Goal: Task Accomplishment & Management: Use online tool/utility

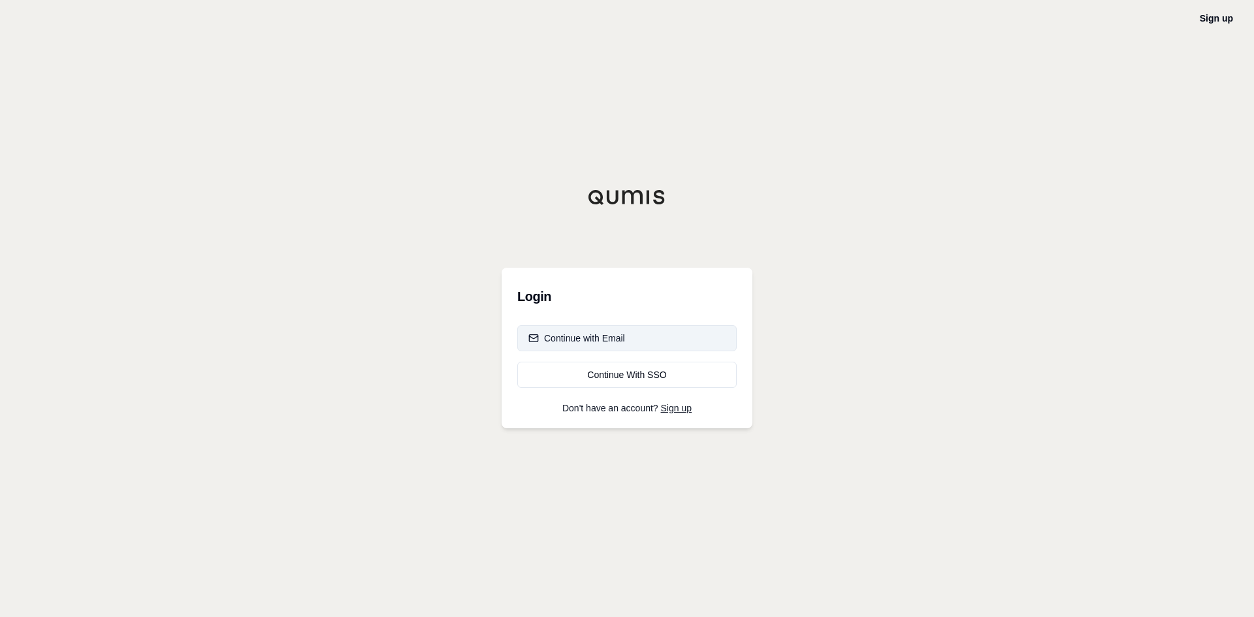
click at [663, 338] on button "Continue with Email" at bounding box center [626, 338] width 219 height 26
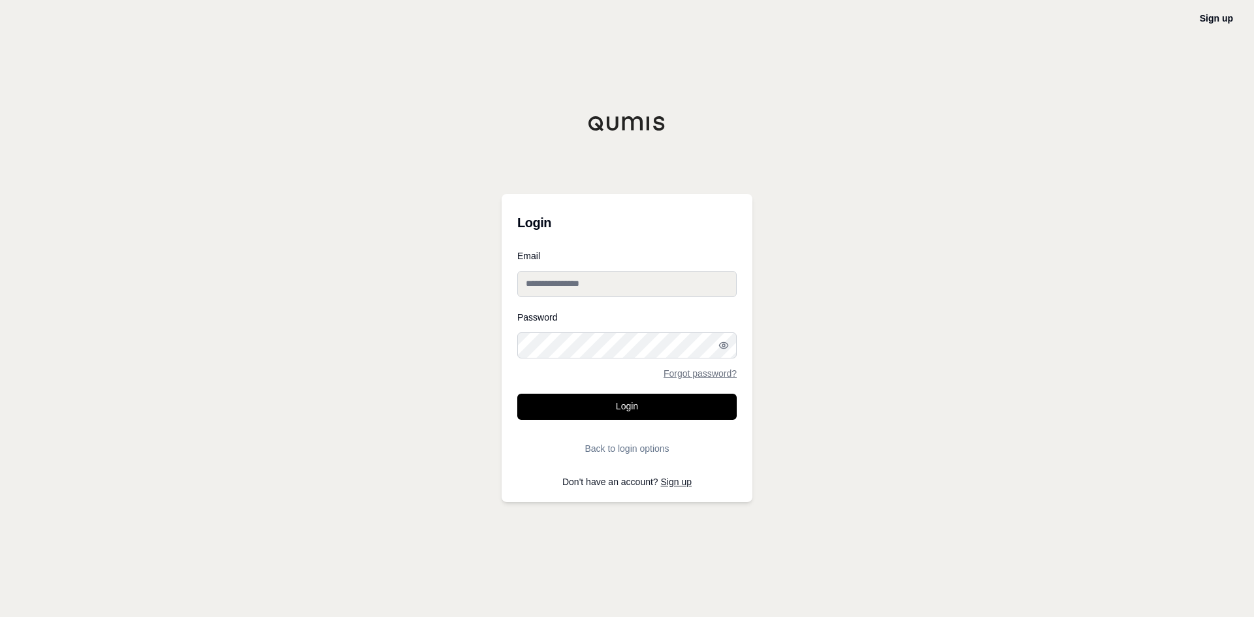
click at [609, 287] on input "Email" at bounding box center [626, 284] width 219 height 26
type input "**********"
click at [936, 288] on div "**********" at bounding box center [627, 308] width 1254 height 617
click at [717, 373] on link "Forgot password?" at bounding box center [700, 373] width 73 height 9
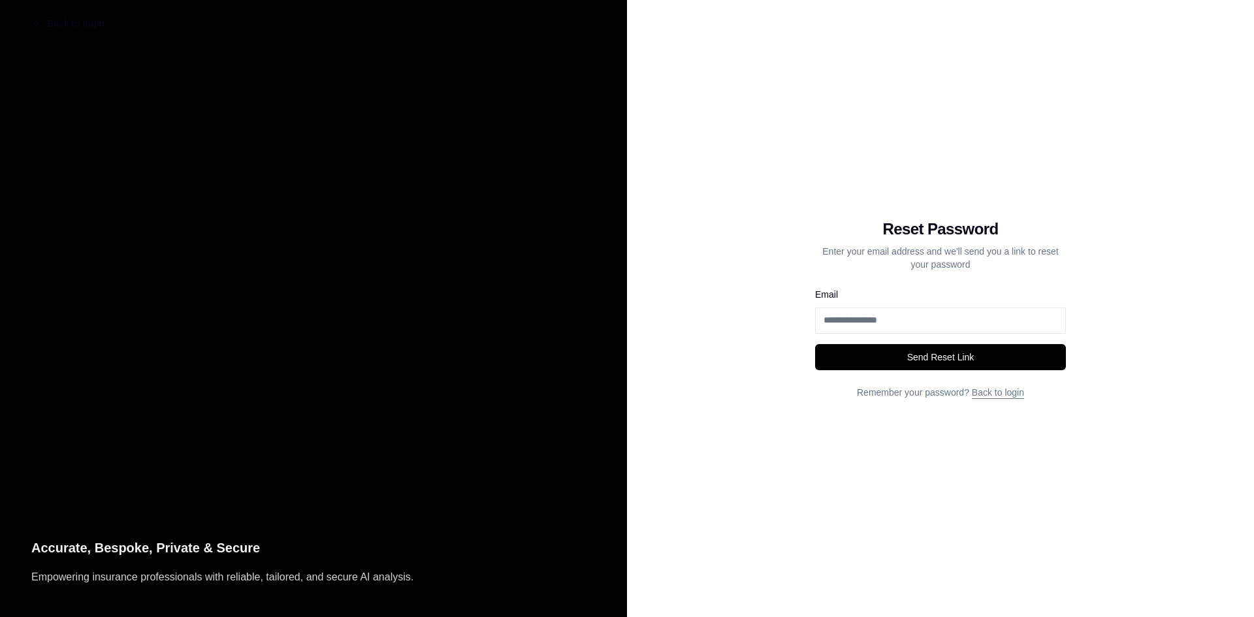
click at [858, 321] on input "Email" at bounding box center [940, 321] width 251 height 26
type input "**********"
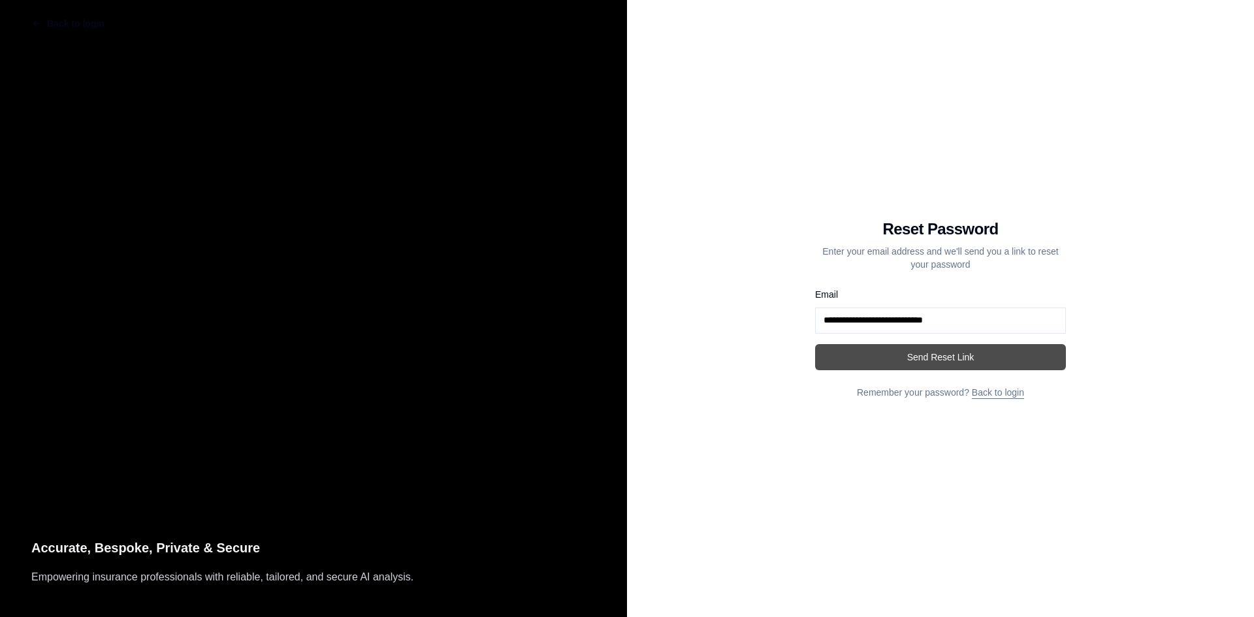
click at [909, 357] on button "Send Reset Link" at bounding box center [940, 357] width 251 height 26
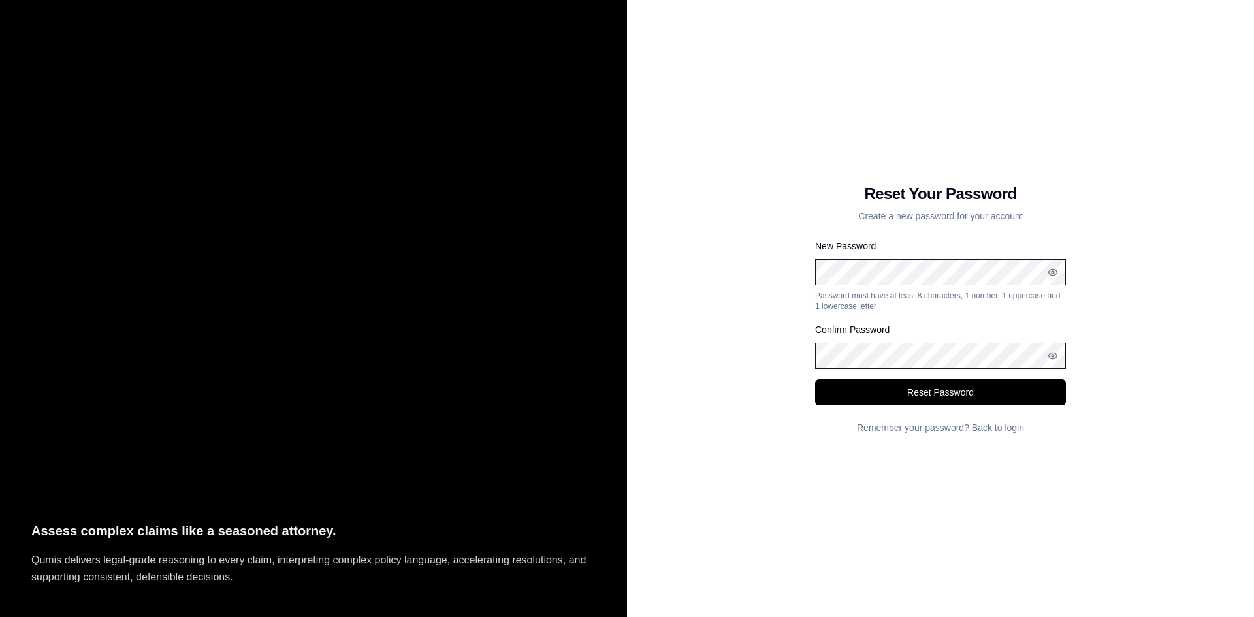
click at [815, 379] on button "Reset Password" at bounding box center [940, 392] width 251 height 26
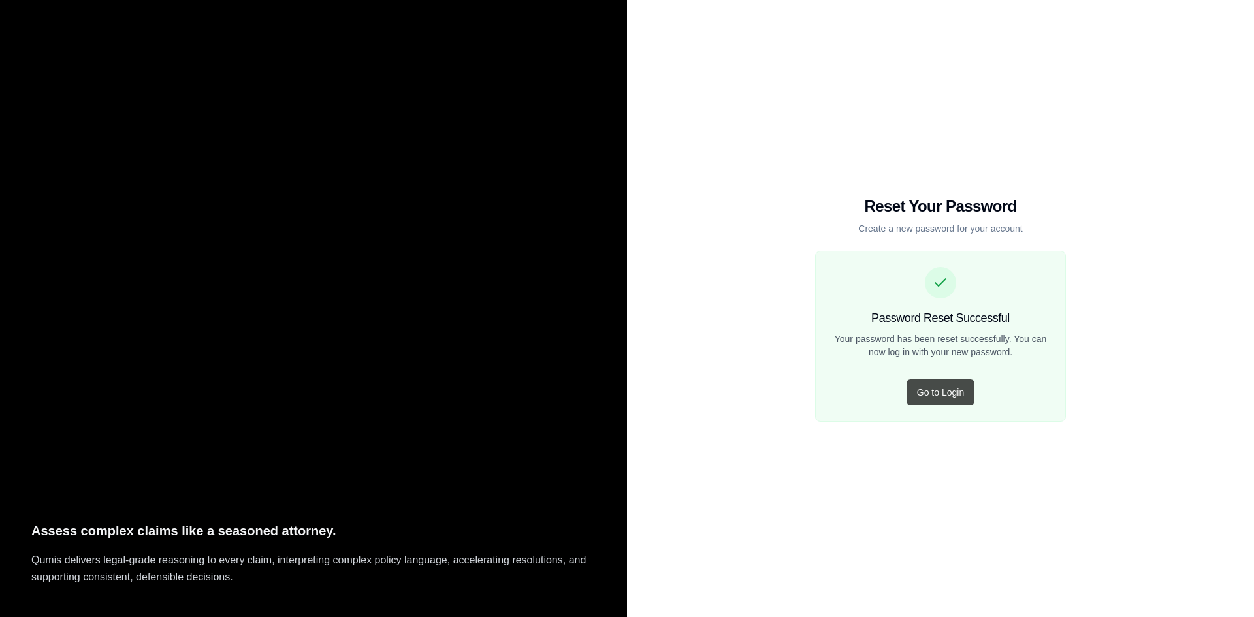
click at [932, 393] on button "Go to Login" at bounding box center [941, 392] width 68 height 26
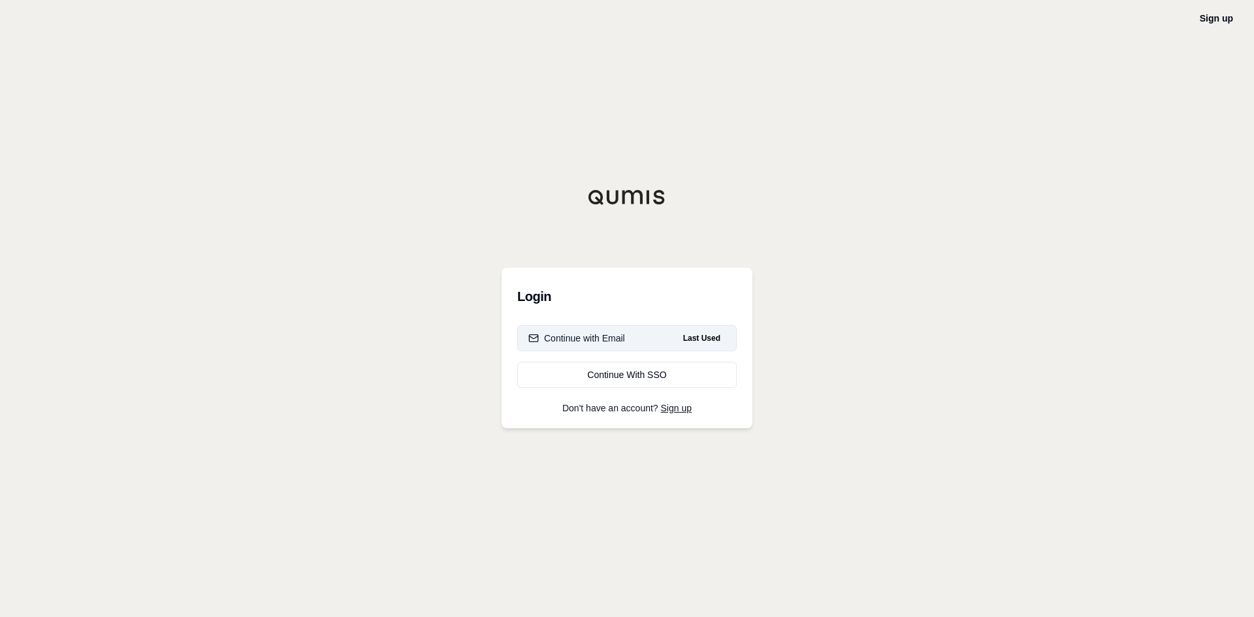
click at [613, 340] on div "Continue with Email" at bounding box center [576, 338] width 97 height 13
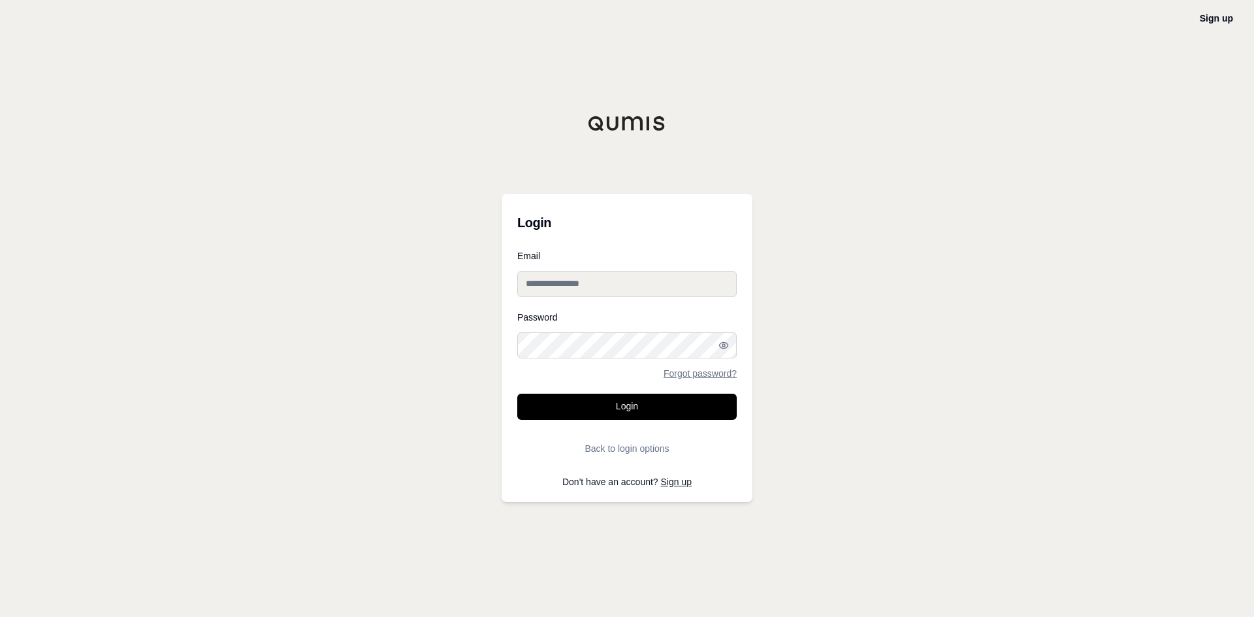
click at [597, 282] on input "Email" at bounding box center [626, 284] width 219 height 26
type input "**********"
click at [614, 329] on div "Password Forgot password?" at bounding box center [626, 345] width 219 height 65
click at [517, 394] on button "Login" at bounding box center [626, 407] width 219 height 26
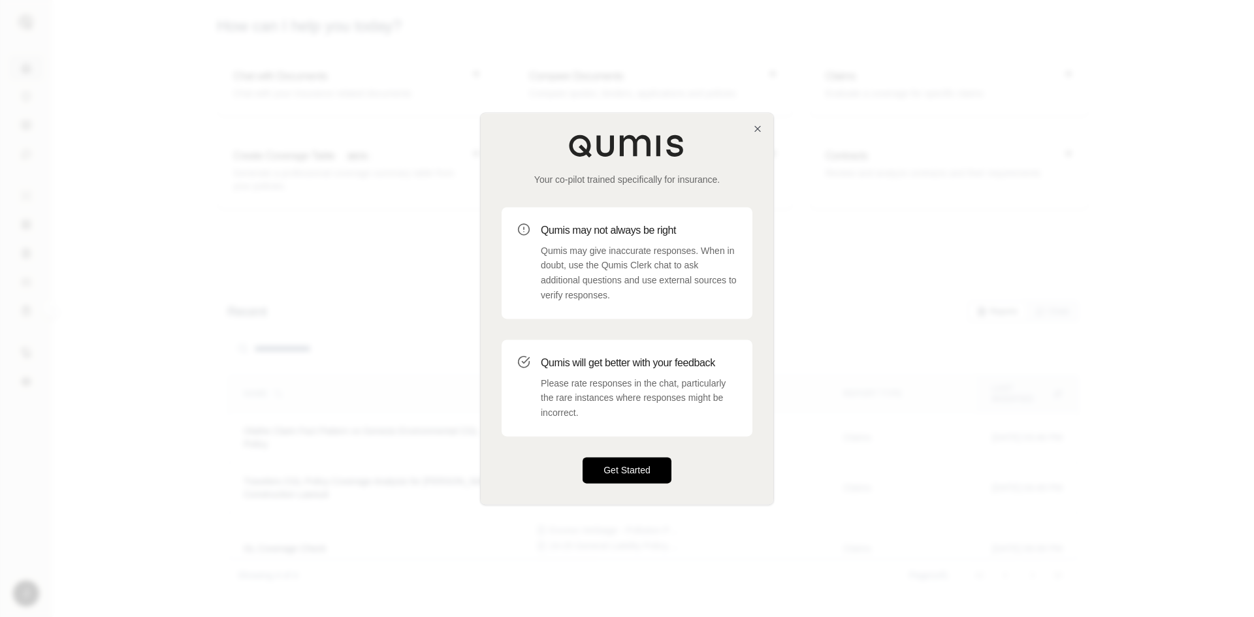
click at [626, 467] on button "Get Started" at bounding box center [627, 470] width 89 height 26
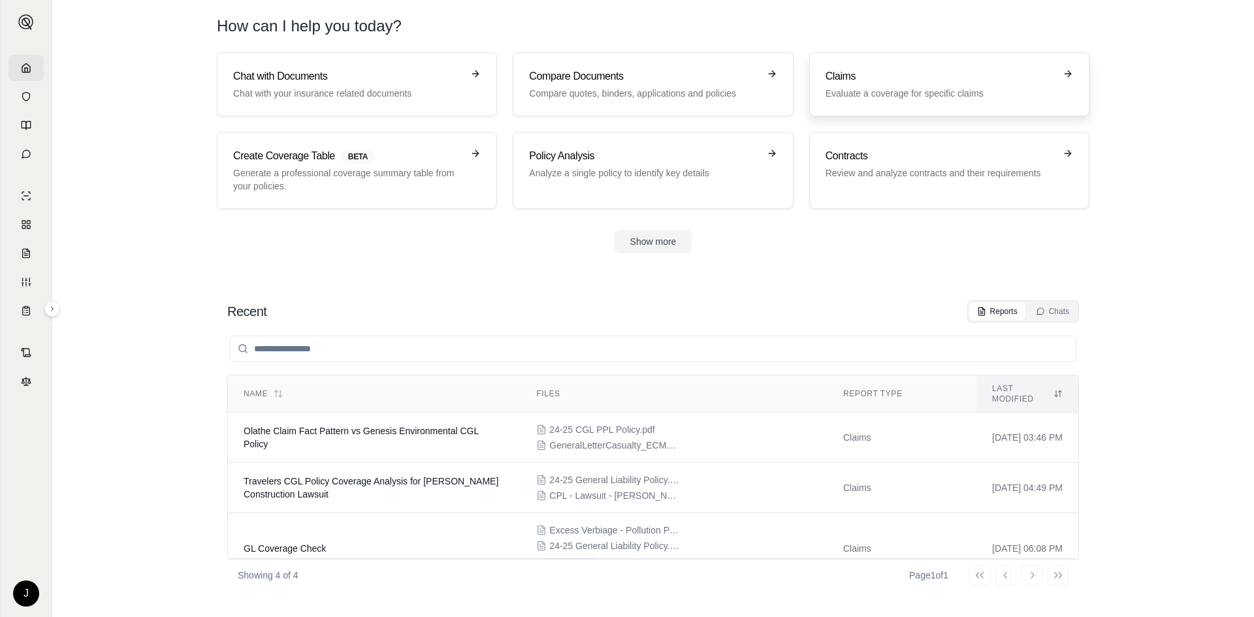
click at [956, 80] on h3 "Claims" at bounding box center [940, 77] width 229 height 16
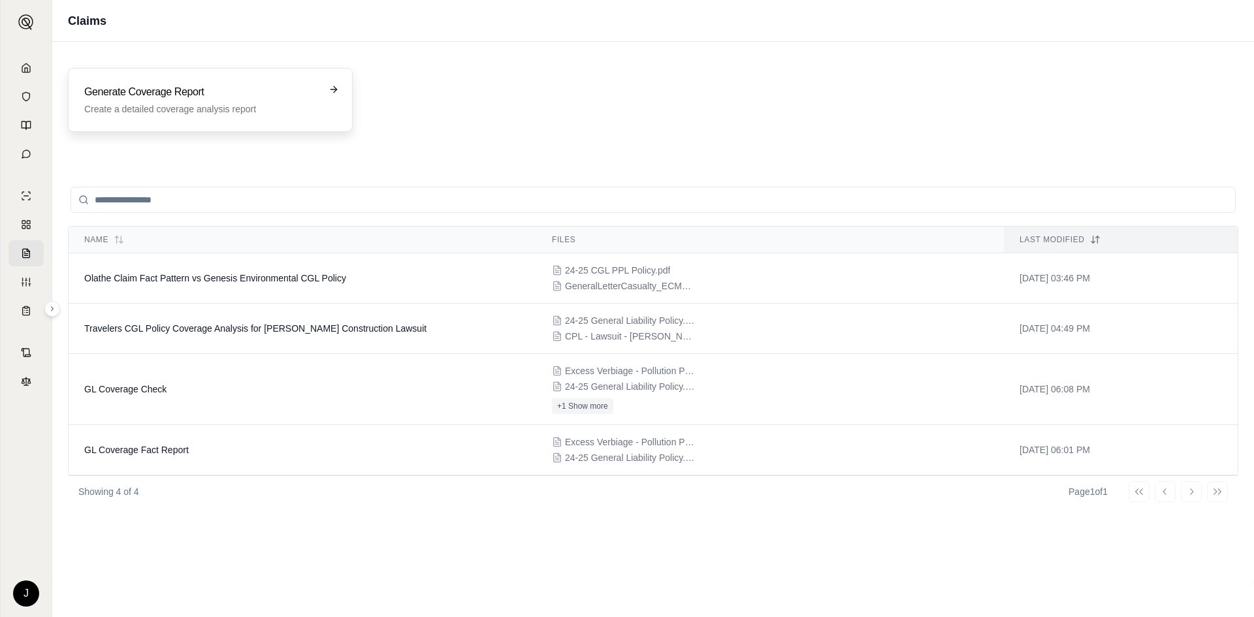
click at [169, 92] on h3 "Generate Coverage Report" at bounding box center [201, 92] width 234 height 16
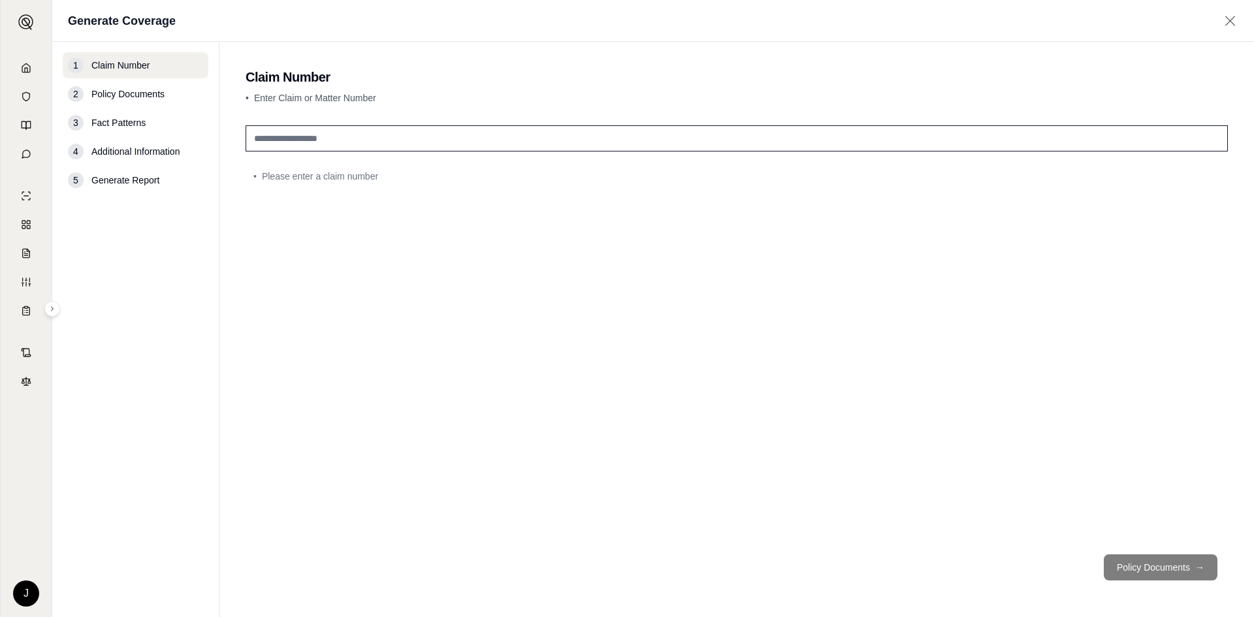
click at [303, 141] on input "text" at bounding box center [737, 138] width 982 height 26
type input "*********"
click at [1158, 563] on button "Policy Documents →" at bounding box center [1161, 568] width 114 height 26
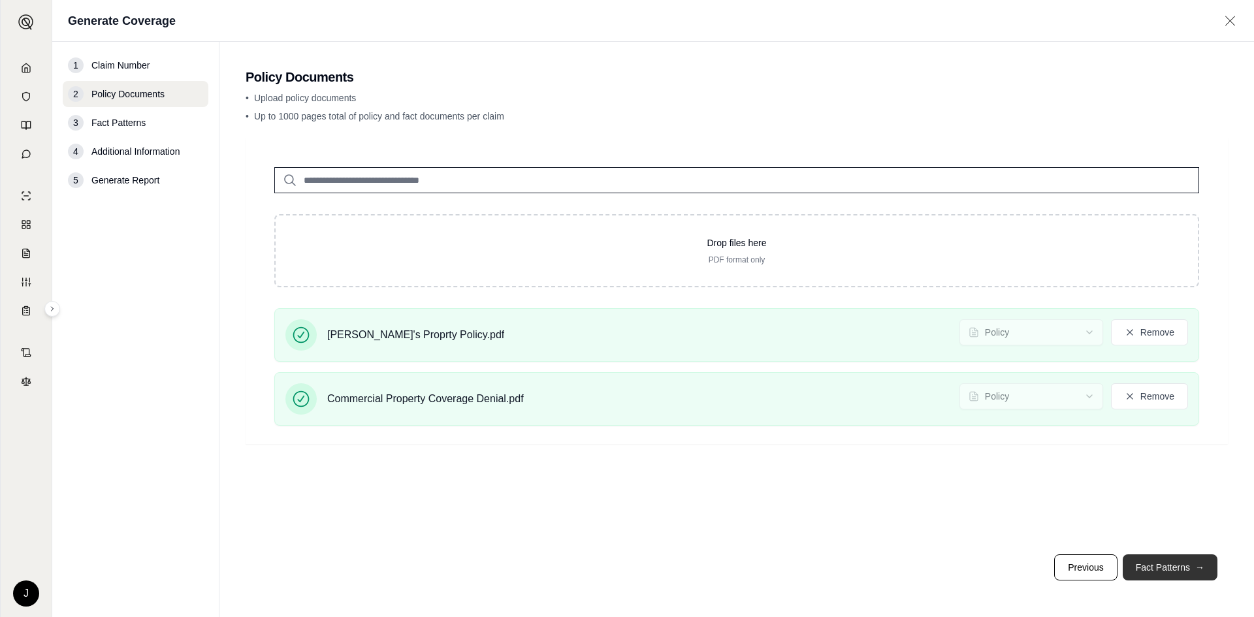
click at [1174, 566] on button "Fact Patterns →" at bounding box center [1170, 568] width 95 height 26
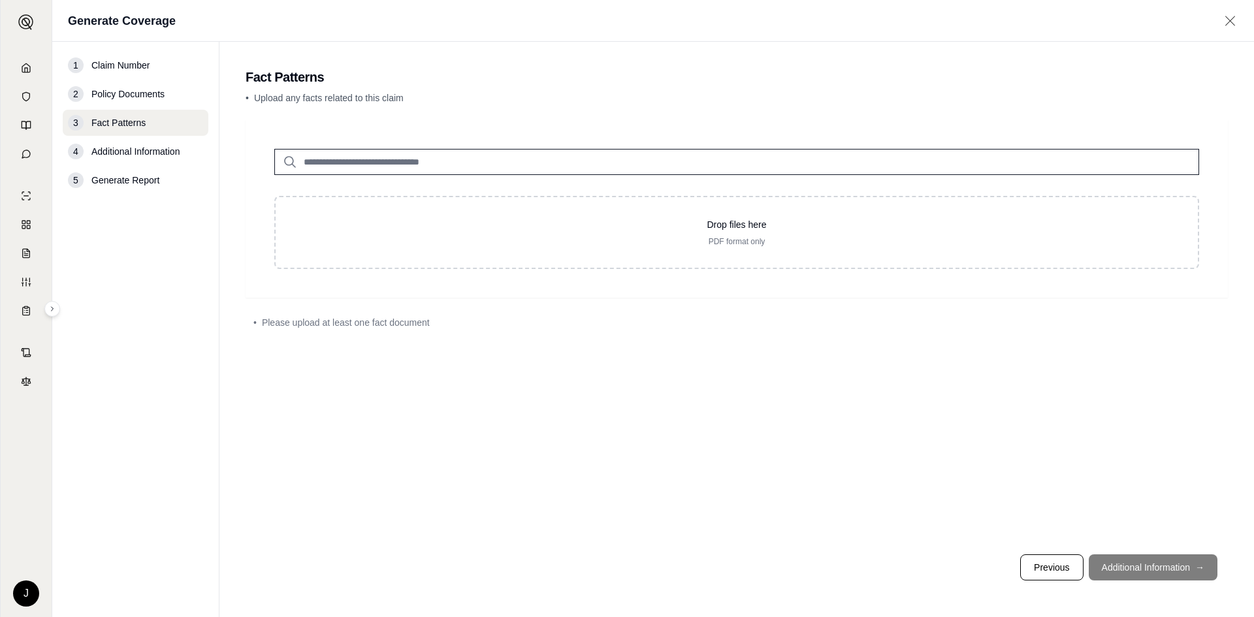
click at [1142, 568] on footer "Previous Additional Information →" at bounding box center [737, 567] width 982 height 47
click at [111, 96] on span "Policy Documents" at bounding box center [127, 94] width 73 height 13
click at [112, 91] on span "Policy Documents" at bounding box center [127, 94] width 73 height 13
click at [1047, 569] on button "Previous" at bounding box center [1051, 568] width 63 height 26
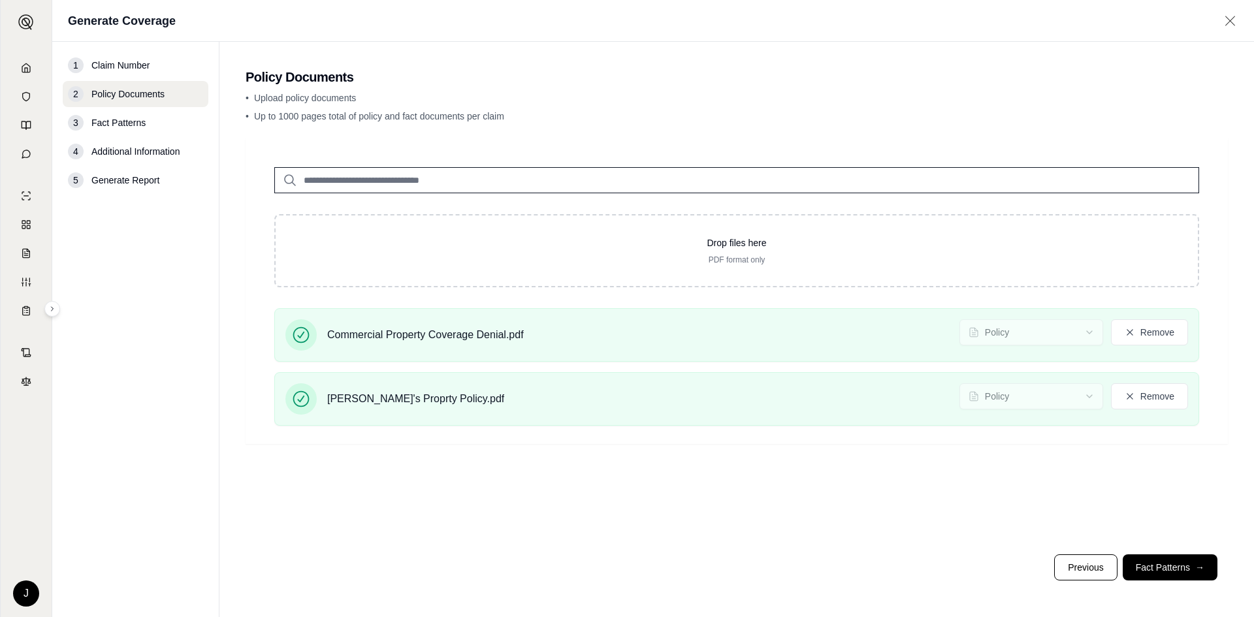
click at [132, 176] on span "Generate Report" at bounding box center [125, 180] width 68 height 13
drag, startPoint x: 124, startPoint y: 182, endPoint x: 120, endPoint y: 175, distance: 7.6
click at [123, 180] on span "Generate Report" at bounding box center [125, 180] width 68 height 13
click at [116, 155] on span "Additional Information" at bounding box center [135, 151] width 88 height 13
click at [116, 148] on span "Additional Information" at bounding box center [135, 151] width 88 height 13
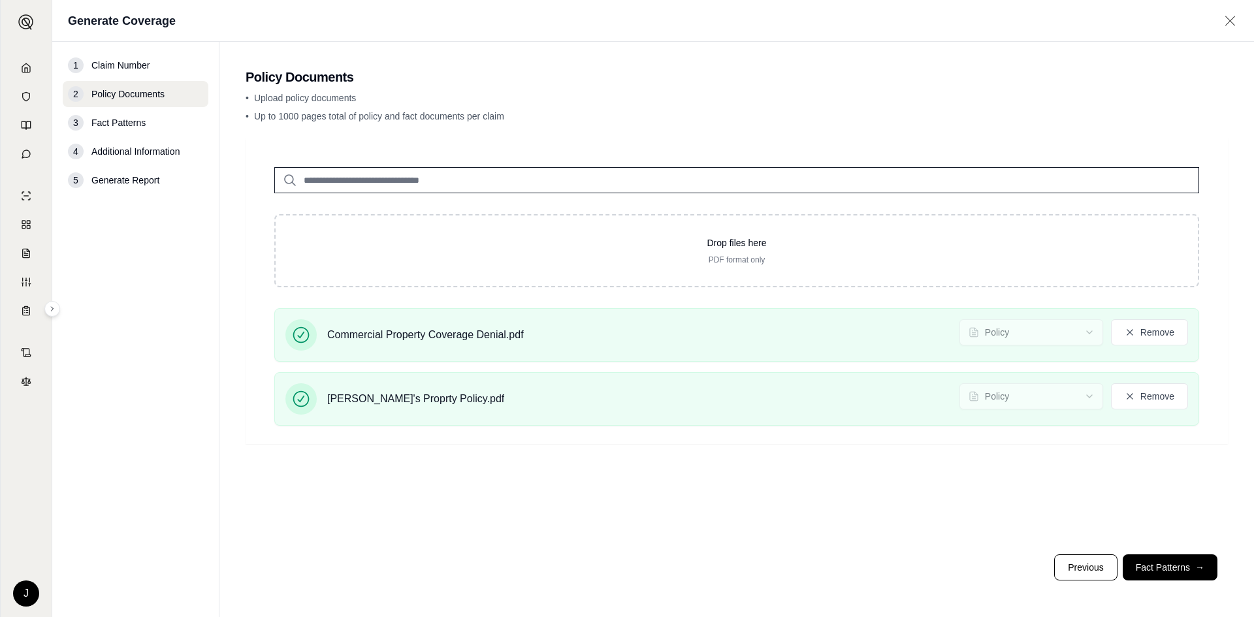
click at [115, 124] on span "Fact Patterns" at bounding box center [118, 122] width 54 height 13
click at [1167, 562] on button "Fact Patterns →" at bounding box center [1170, 568] width 95 height 26
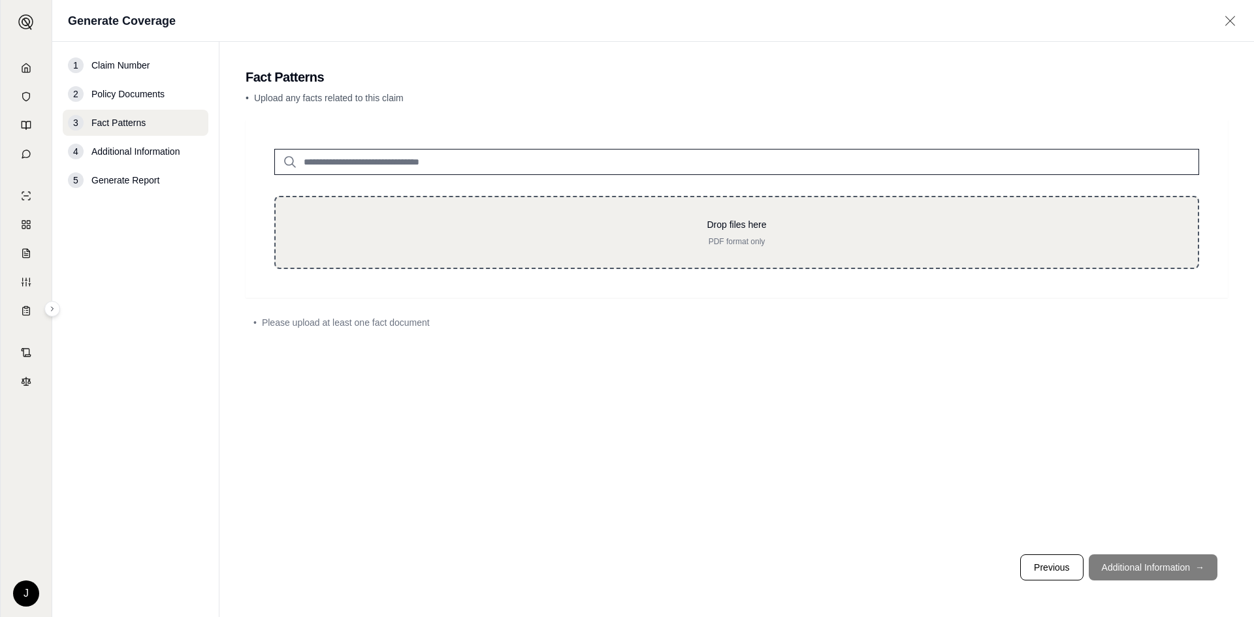
click at [376, 210] on div "Drop files here PDF format only" at bounding box center [736, 232] width 925 height 73
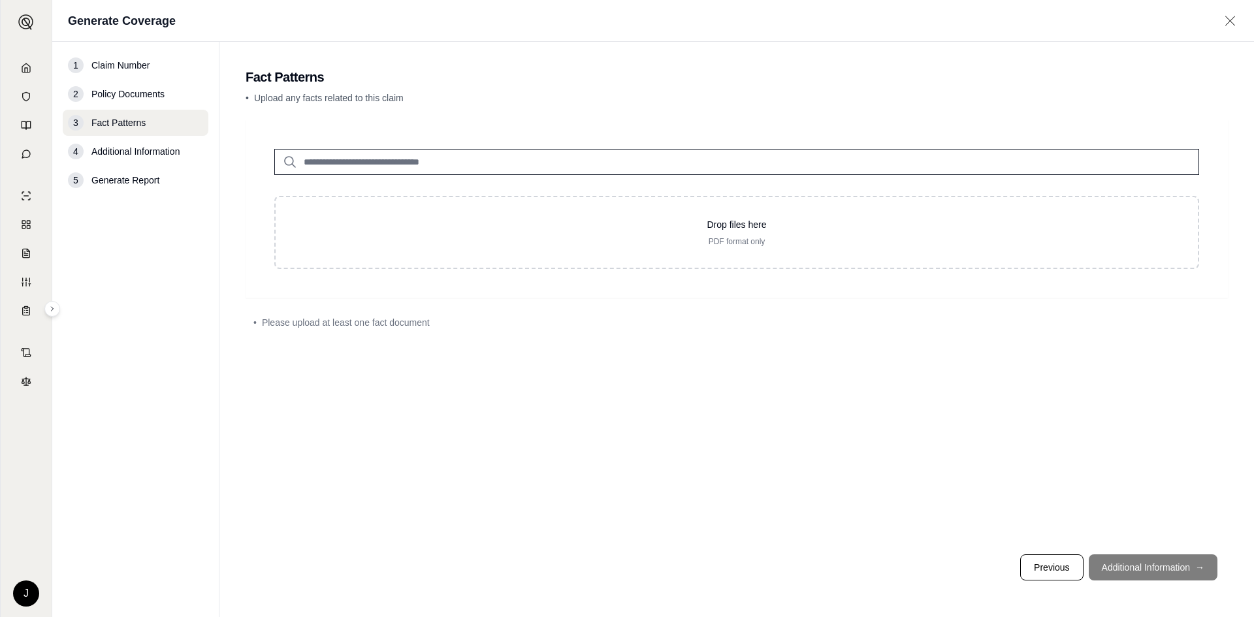
click at [127, 155] on span "Additional Information" at bounding box center [135, 151] width 88 height 13
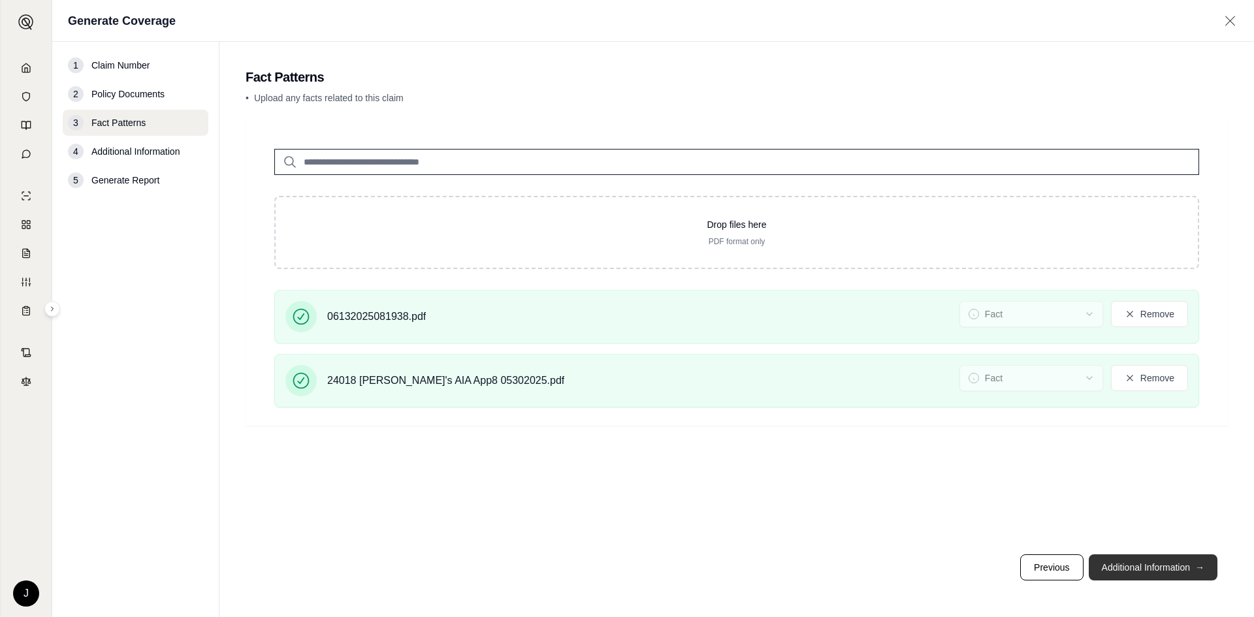
click at [1117, 566] on button "Additional Information →" at bounding box center [1153, 568] width 129 height 26
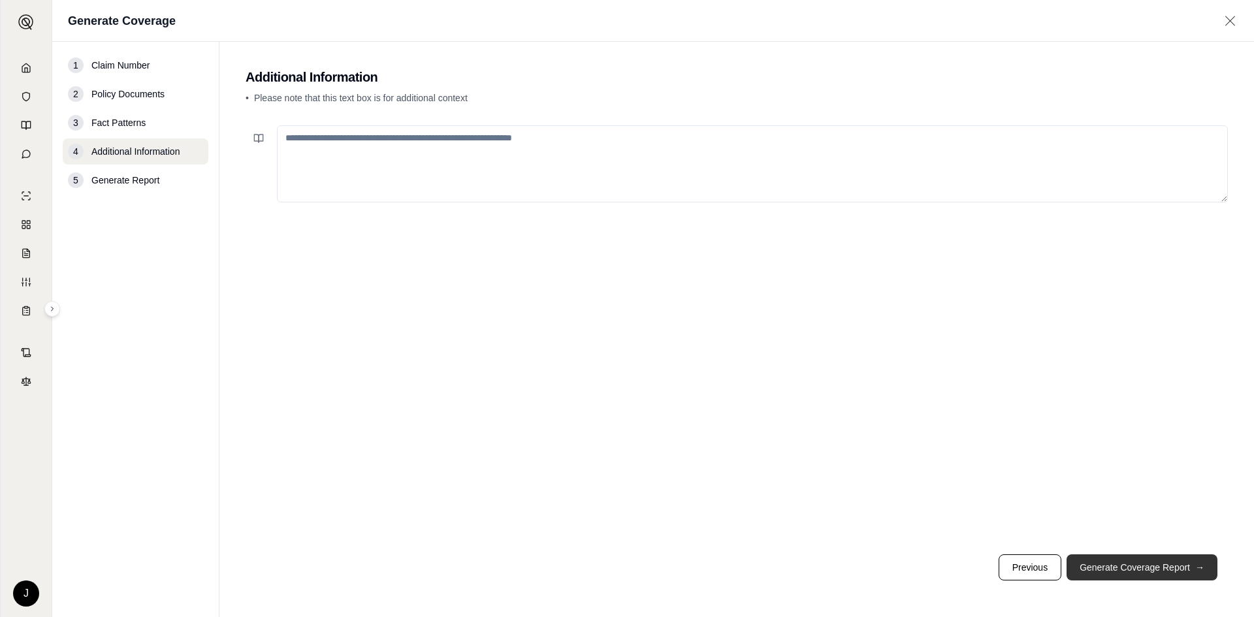
click at [1117, 566] on button "Generate Coverage Report →" at bounding box center [1142, 568] width 151 height 26
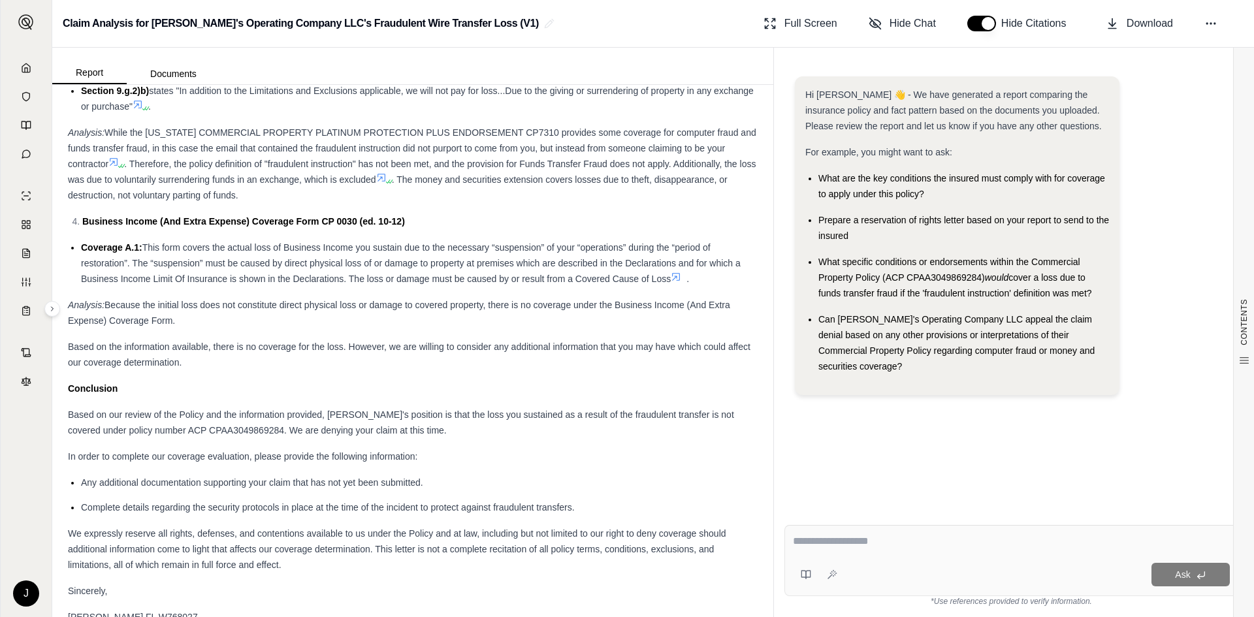
scroll to position [6104, 0]
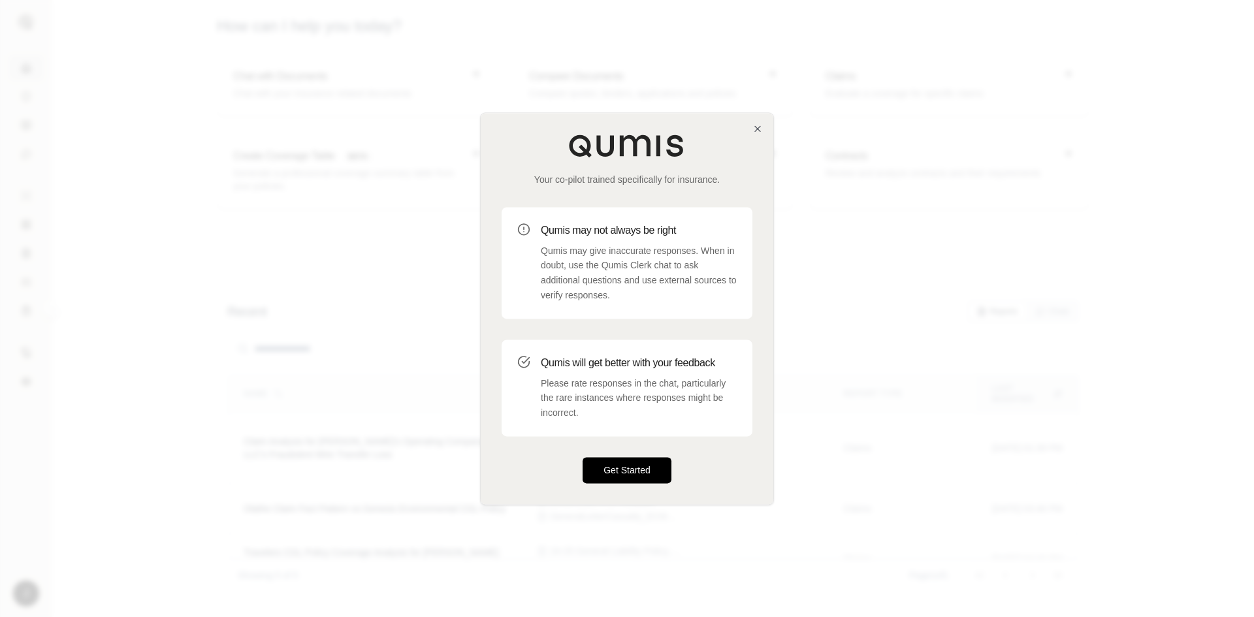
click at [639, 467] on button "Get Started" at bounding box center [627, 470] width 89 height 26
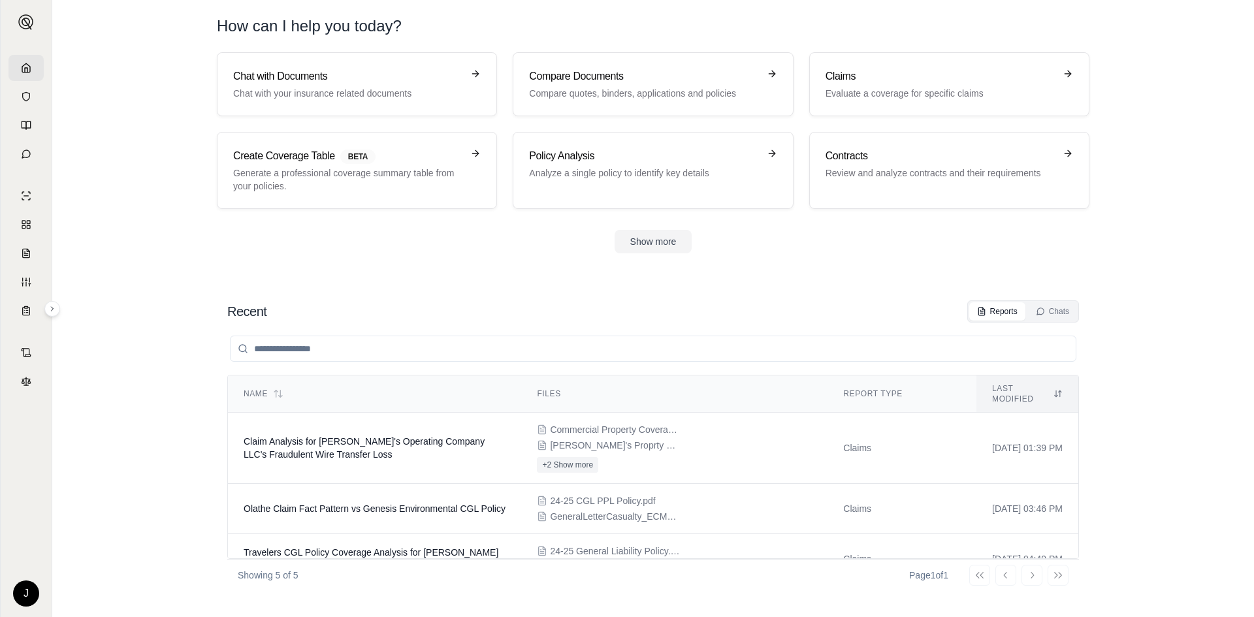
click at [299, 237] on div "Show more" at bounding box center [653, 242] width 873 height 24
click at [1051, 304] on button "Chats" at bounding box center [1052, 311] width 49 height 18
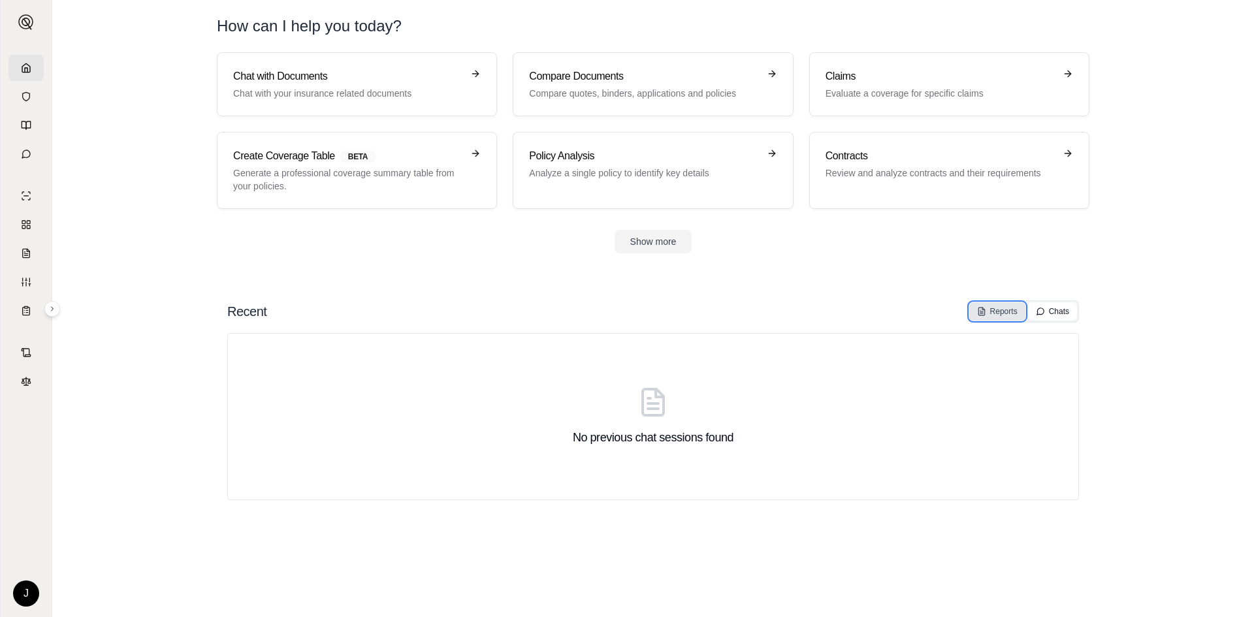
click at [999, 311] on div "Reports" at bounding box center [997, 311] width 40 height 10
